Goal: Use online tool/utility: Utilize a website feature to perform a specific function

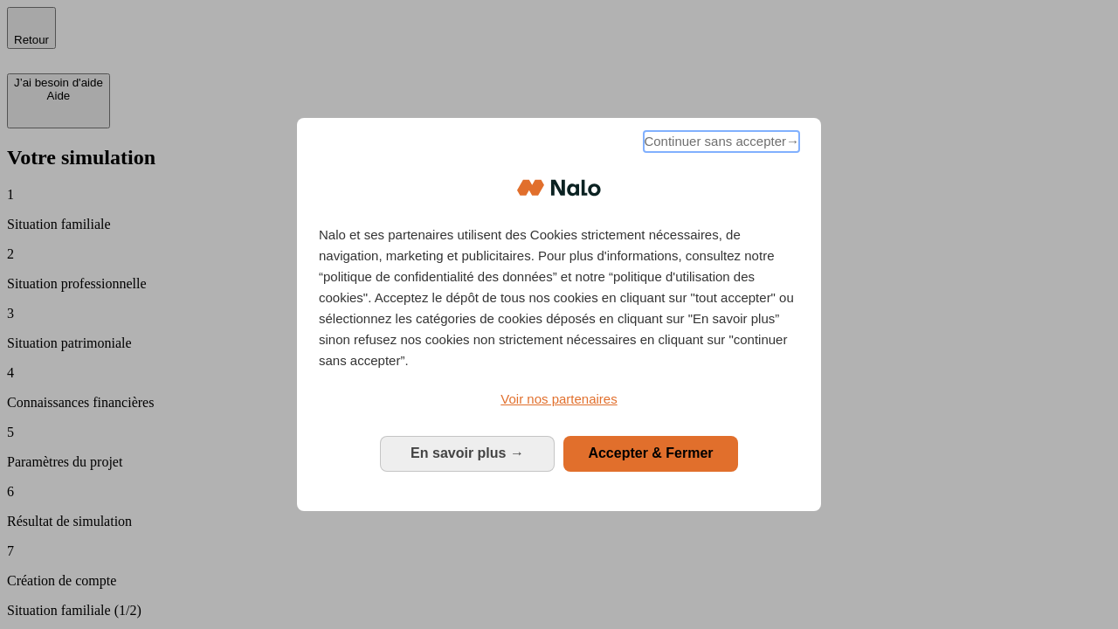
click at [720, 144] on span "Continuer sans accepter →" at bounding box center [721, 141] width 155 height 21
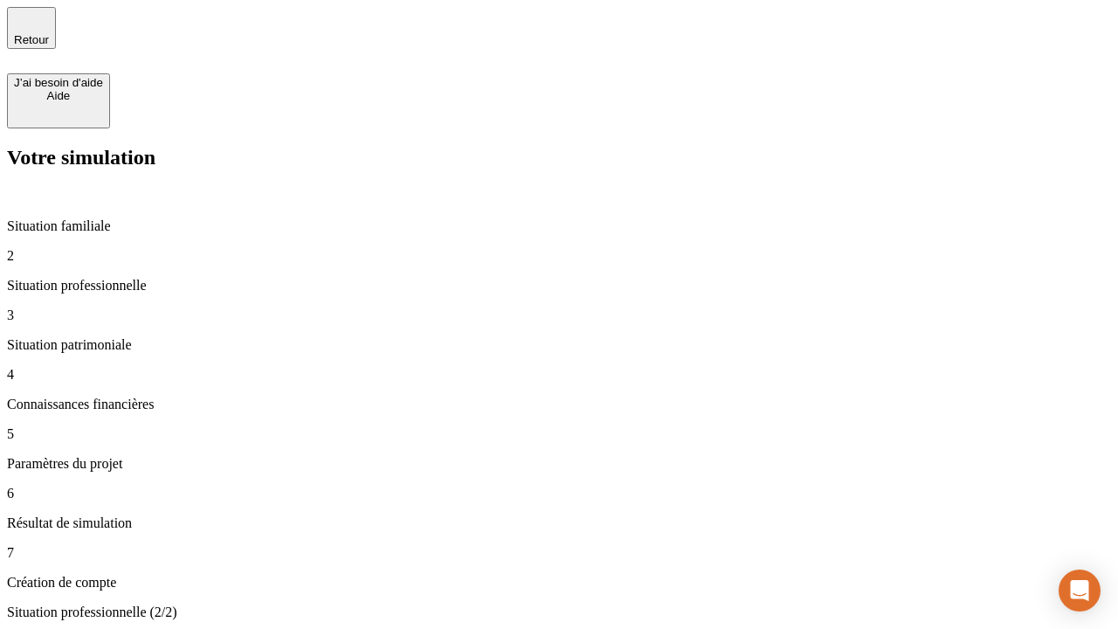
type input "30 000"
type input "1 000"
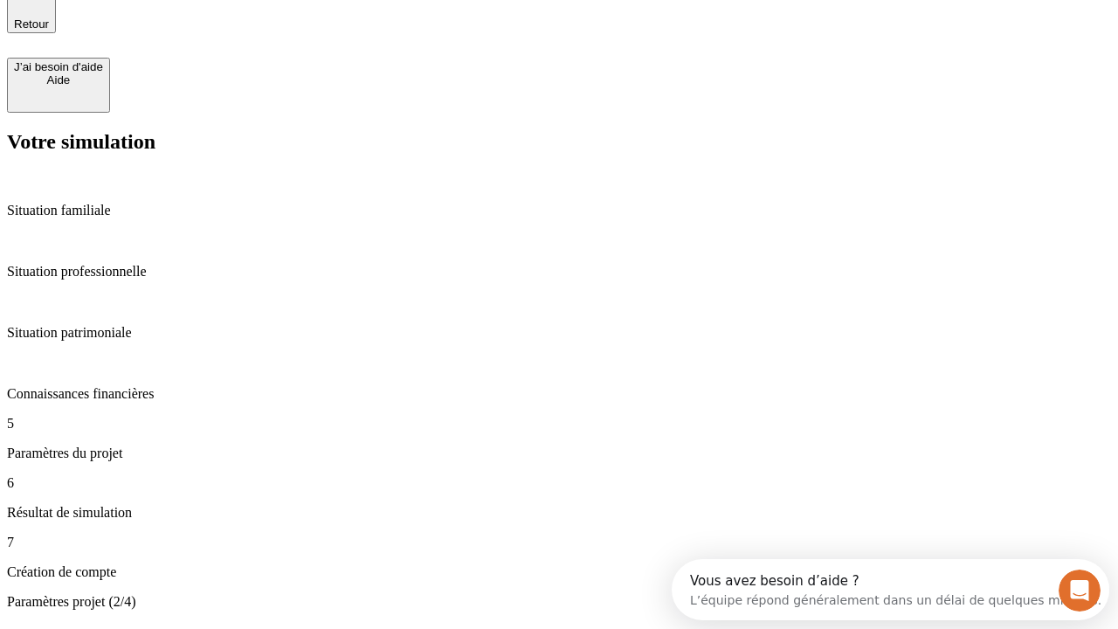
type input "40"
type input "64"
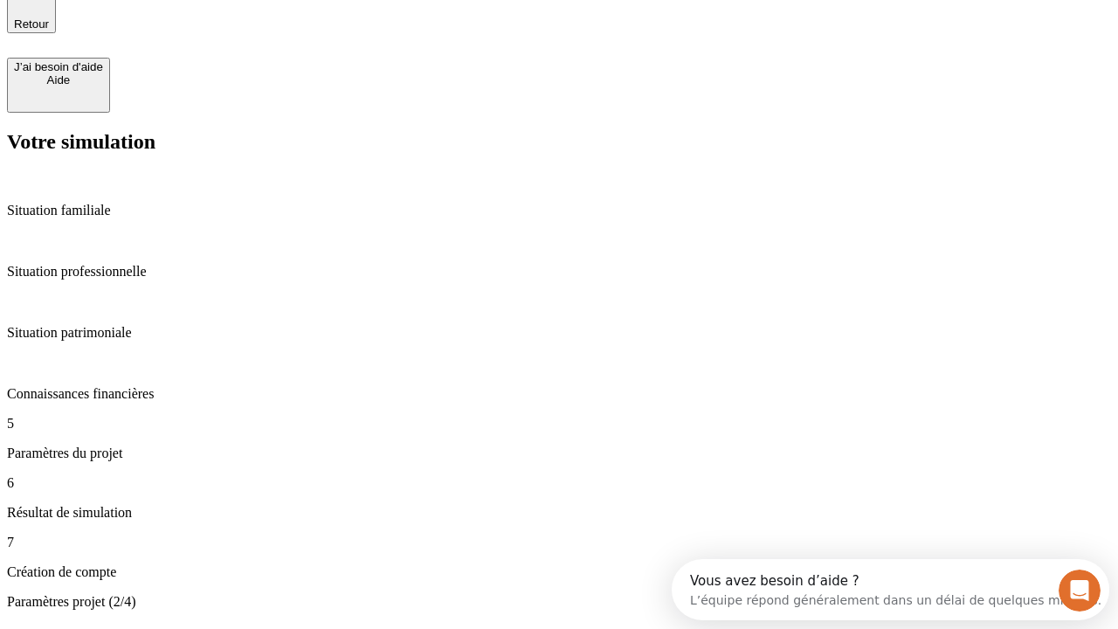
type input "200 000"
type input "640"
